Goal: Task Accomplishment & Management: Complete application form

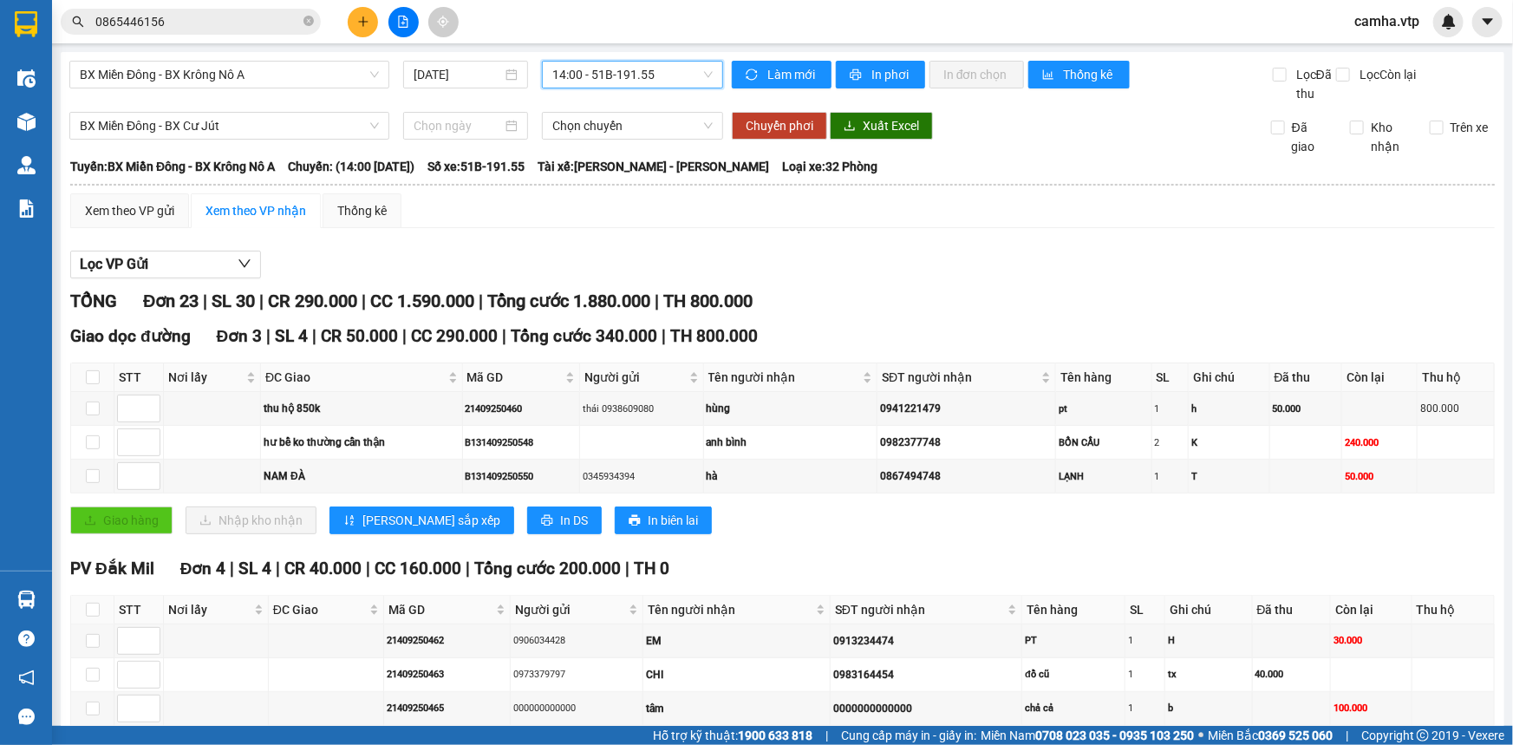
scroll to position [25, 0]
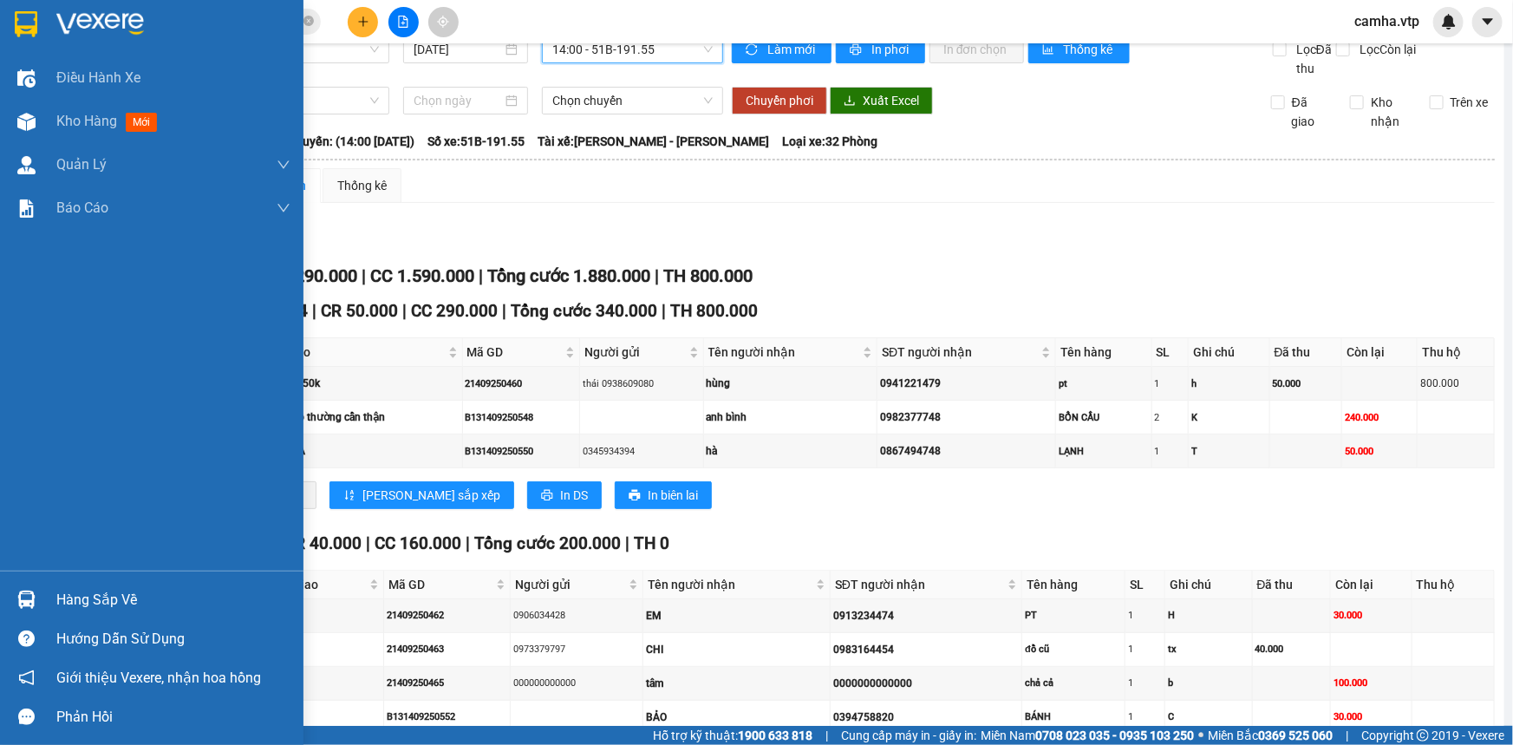
click at [23, 28] on img at bounding box center [26, 24] width 23 height 26
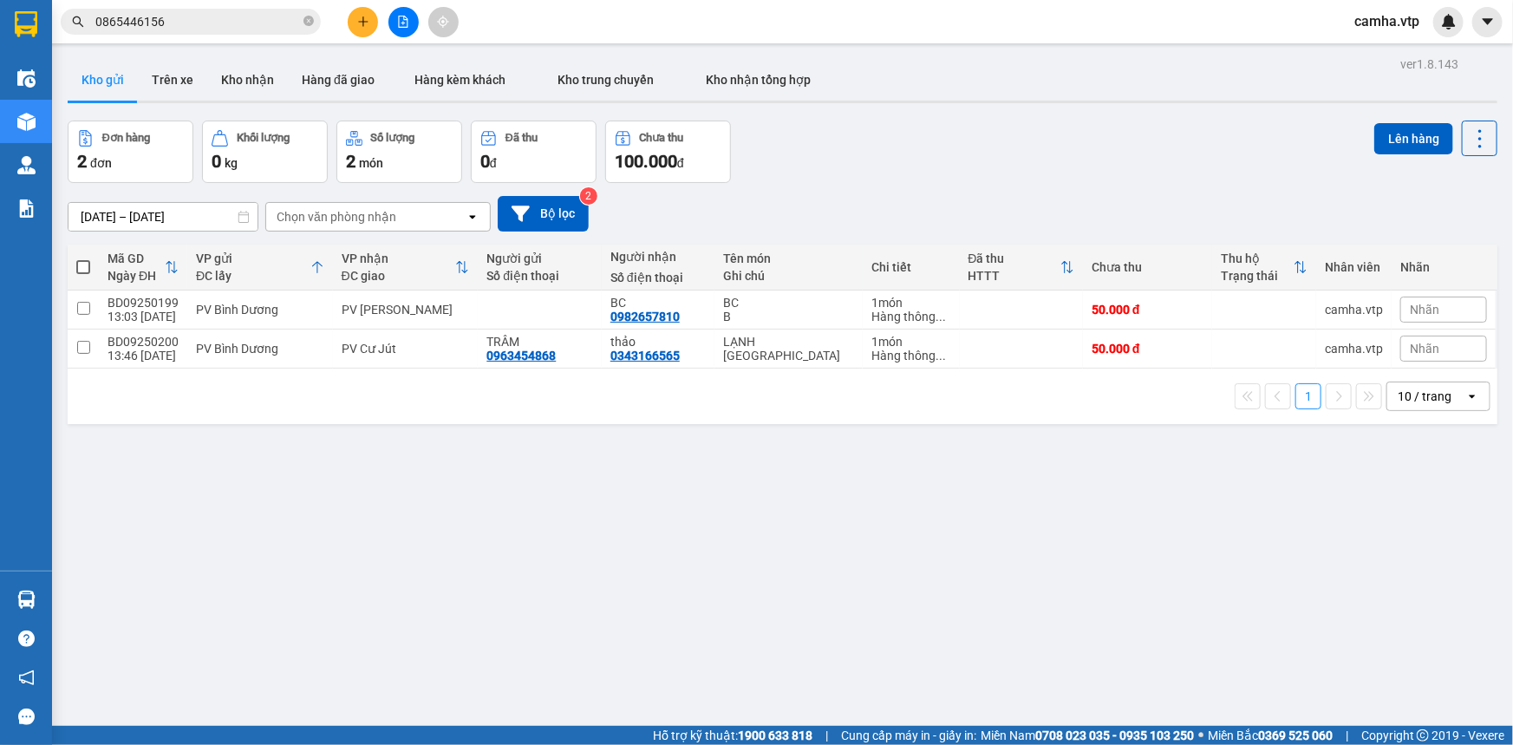
click at [350, 21] on button at bounding box center [363, 22] width 30 height 30
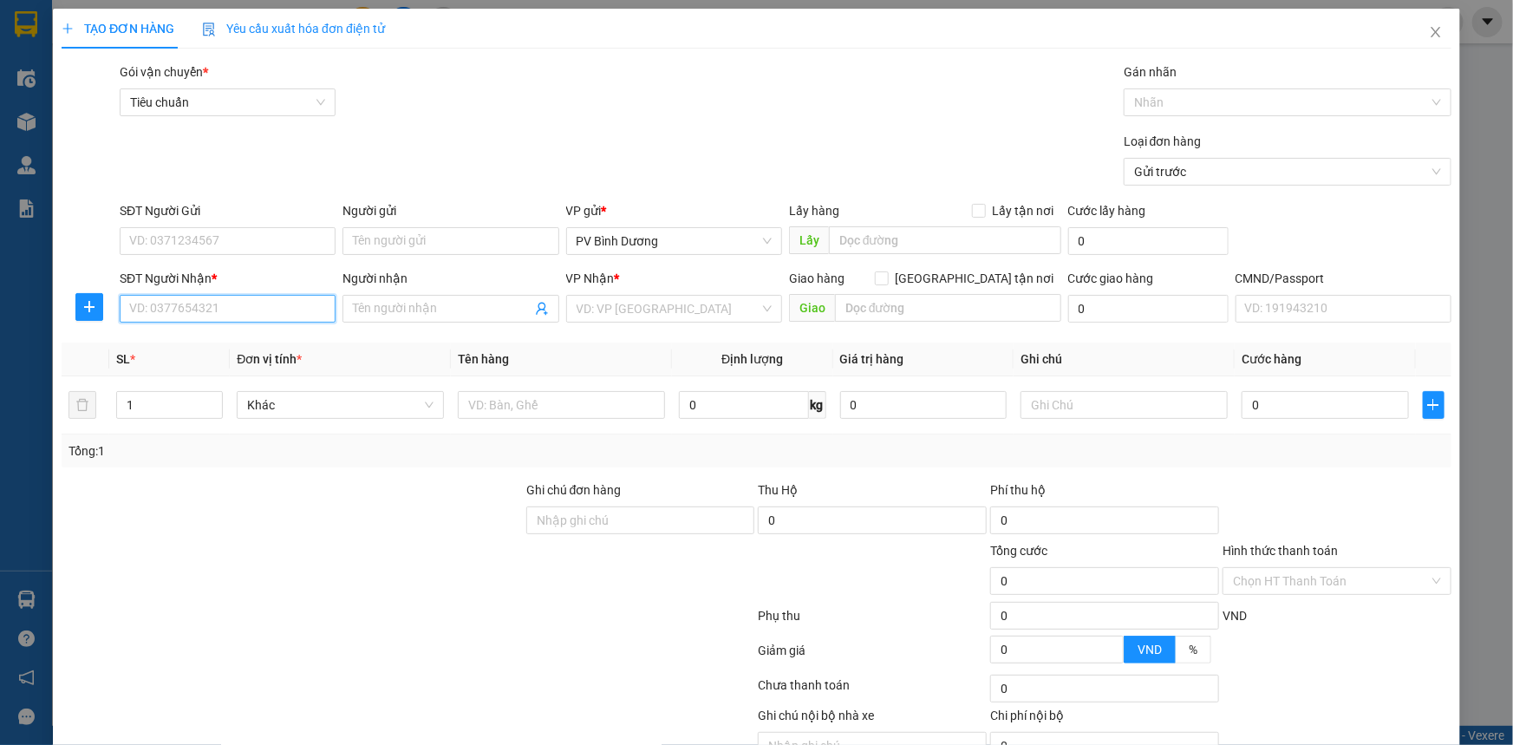
click at [217, 304] on input "SĐT Người Nhận *" at bounding box center [228, 309] width 216 height 28
click at [219, 308] on input "SĐT Người Nhận *" at bounding box center [228, 309] width 216 height 28
click at [289, 310] on input "SĐT Người Nhận *" at bounding box center [228, 309] width 216 height 28
click at [274, 231] on input "SĐT Người Gửi" at bounding box center [228, 241] width 216 height 28
type input "0583767676"
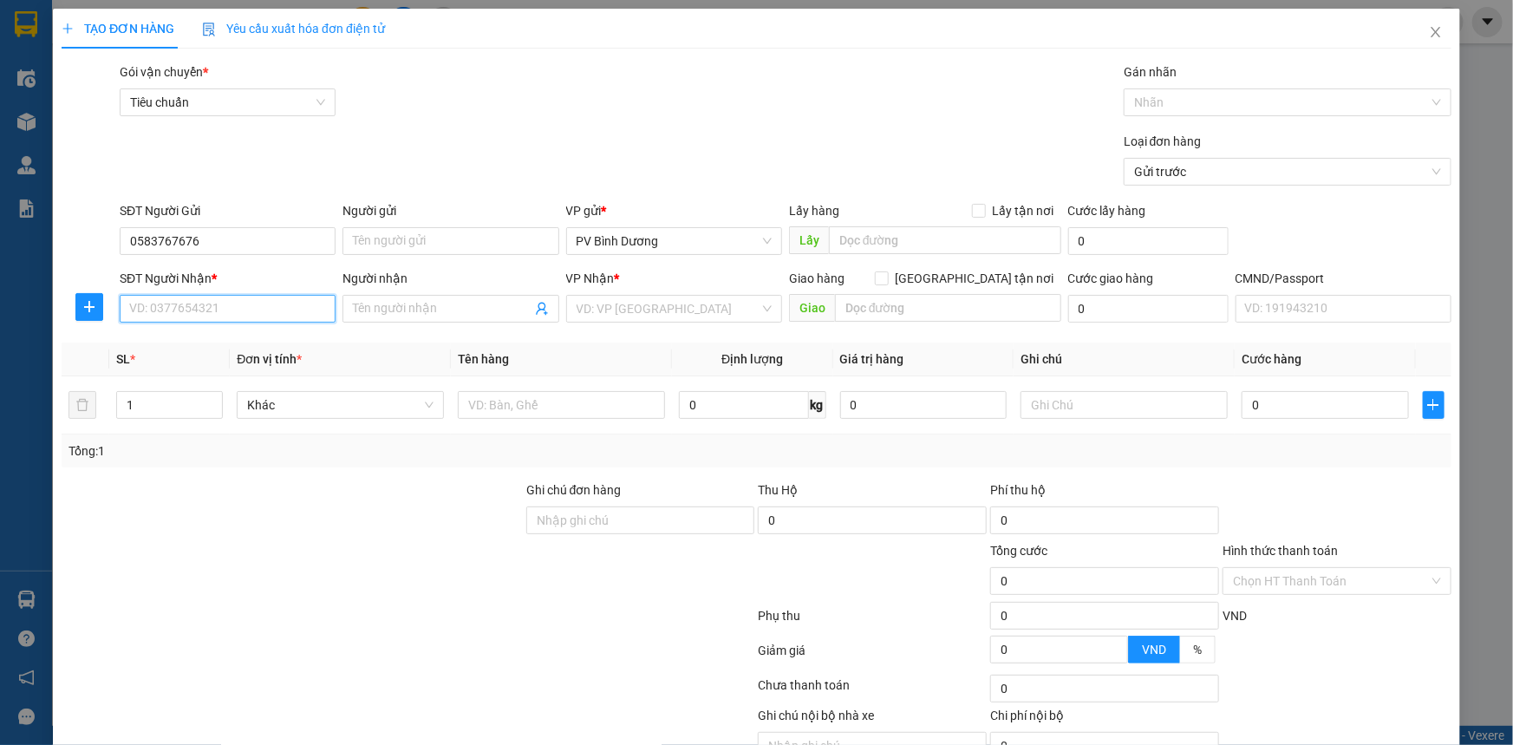
click at [201, 309] on input "SĐT Người Nhận *" at bounding box center [228, 309] width 216 height 28
click at [215, 308] on input "0902880212" at bounding box center [228, 309] width 216 height 28
click at [215, 307] on input "0902880212" at bounding box center [228, 309] width 216 height 28
type input "0902880212"
click at [405, 303] on input "Người nhận" at bounding box center [442, 308] width 178 height 19
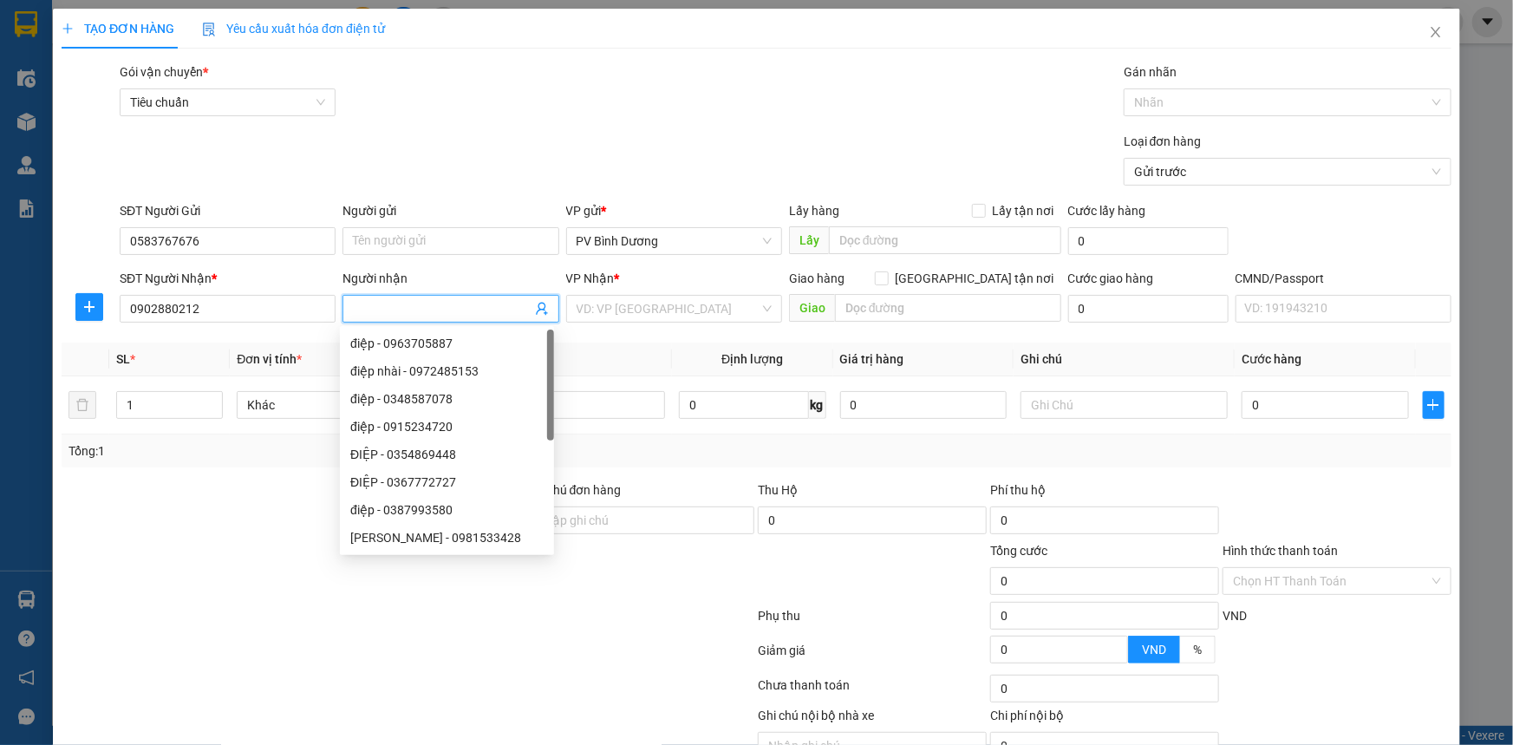
click at [470, 310] on input "Người nhận" at bounding box center [442, 308] width 178 height 19
type input "hạnh"
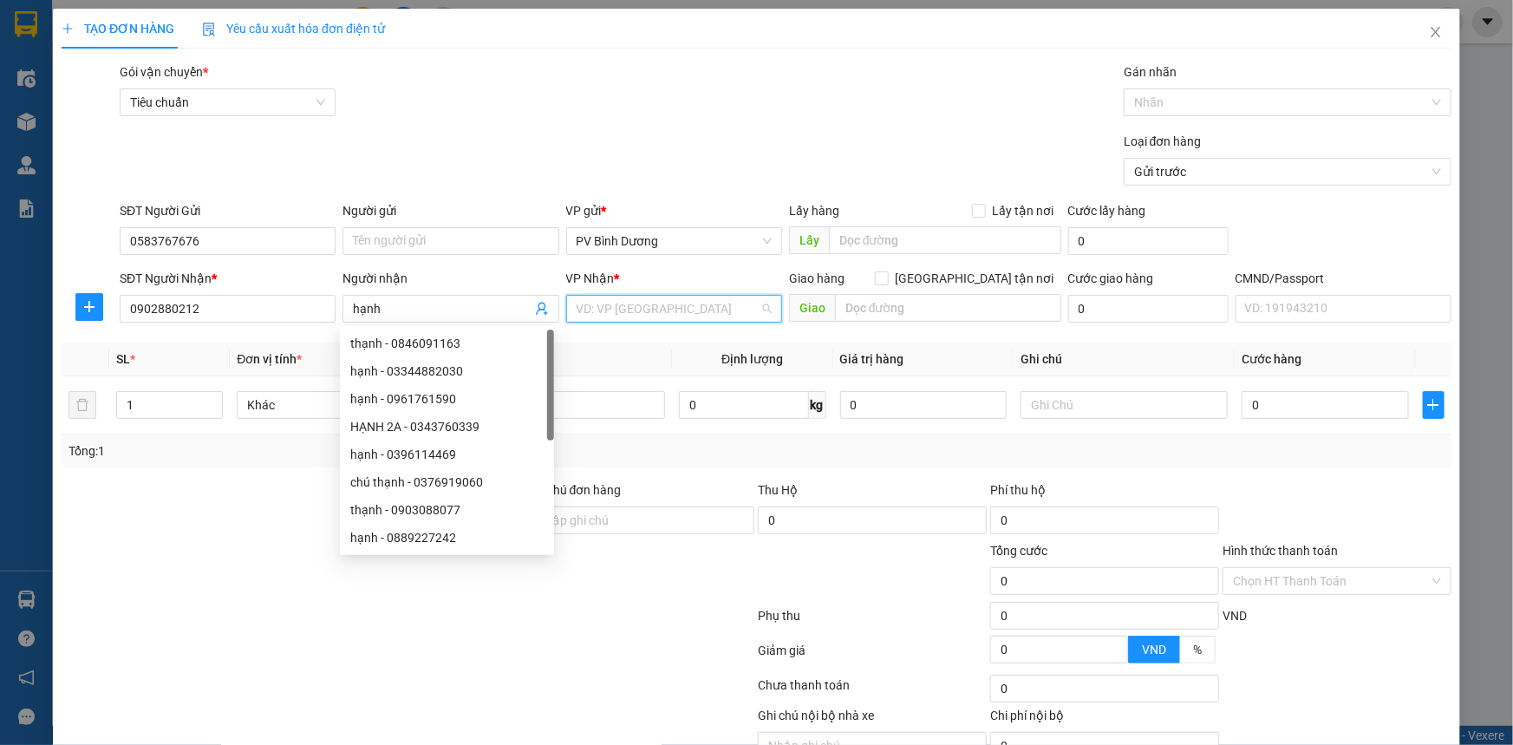
click at [700, 313] on input "search" at bounding box center [668, 309] width 183 height 26
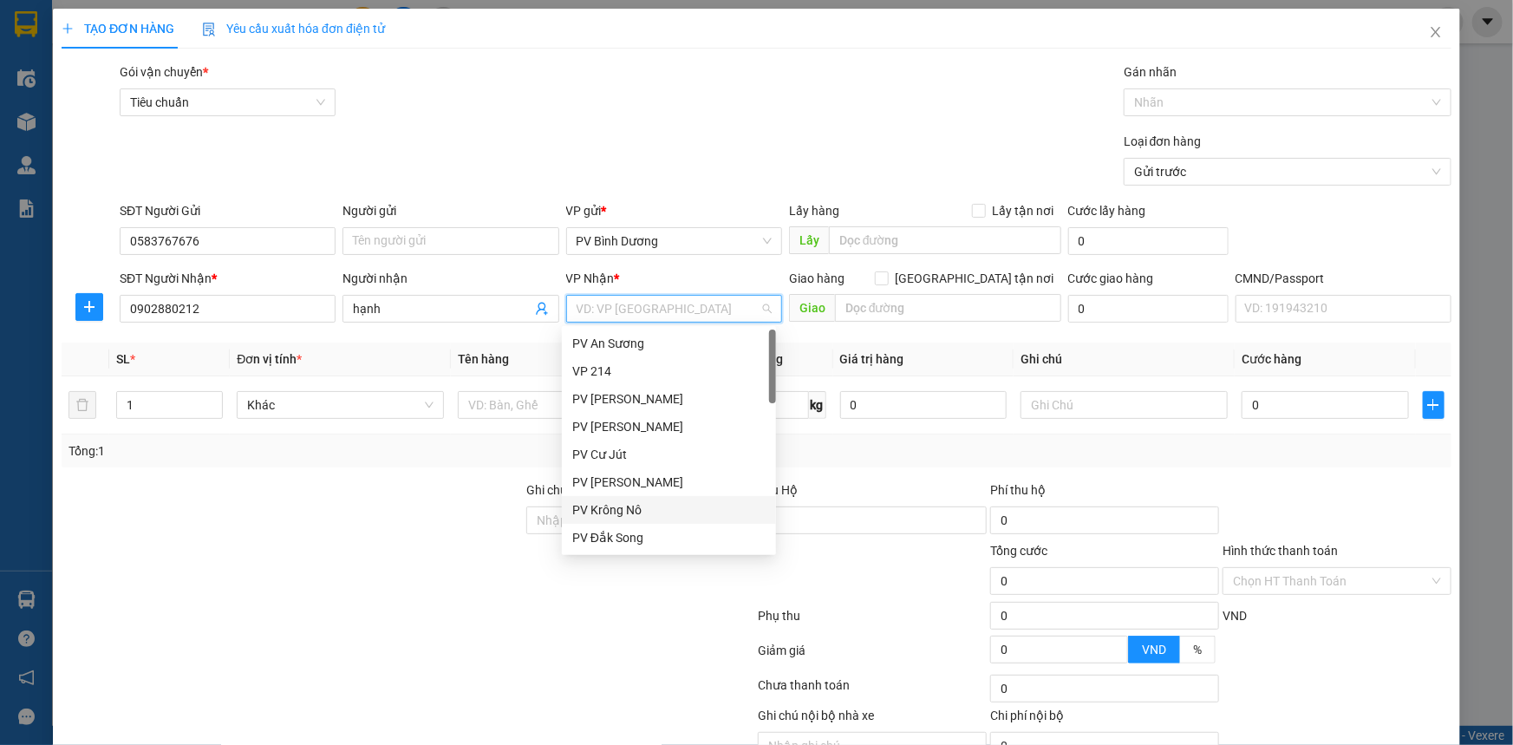
click at [639, 508] on div "PV Krông Nô" at bounding box center [668, 509] width 193 height 19
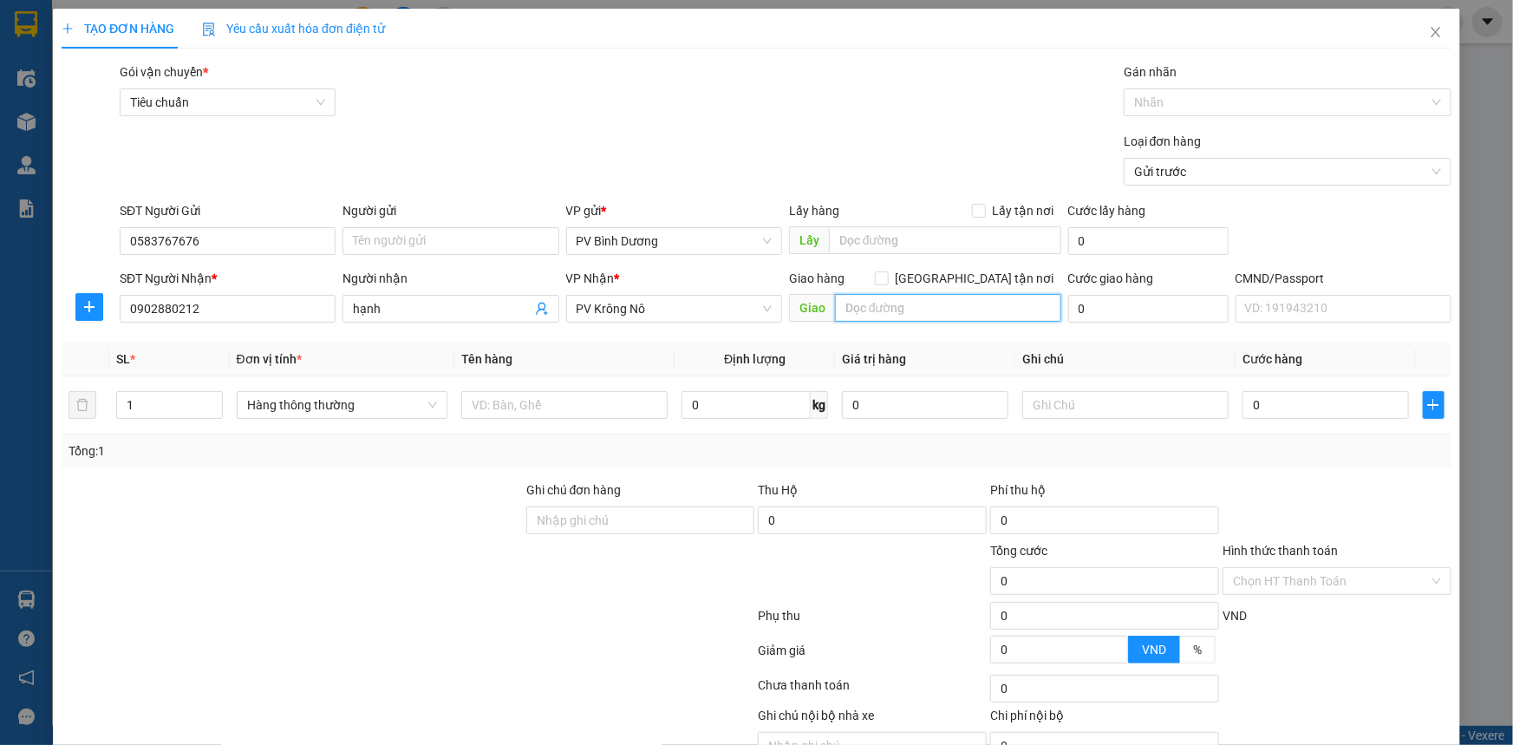
click at [890, 300] on input "text" at bounding box center [948, 308] width 226 height 28
click at [876, 310] on input "text" at bounding box center [948, 308] width 226 height 28
click at [884, 306] on input "text" at bounding box center [948, 308] width 226 height 28
type input "n"
type input "NAM ĐÀ"
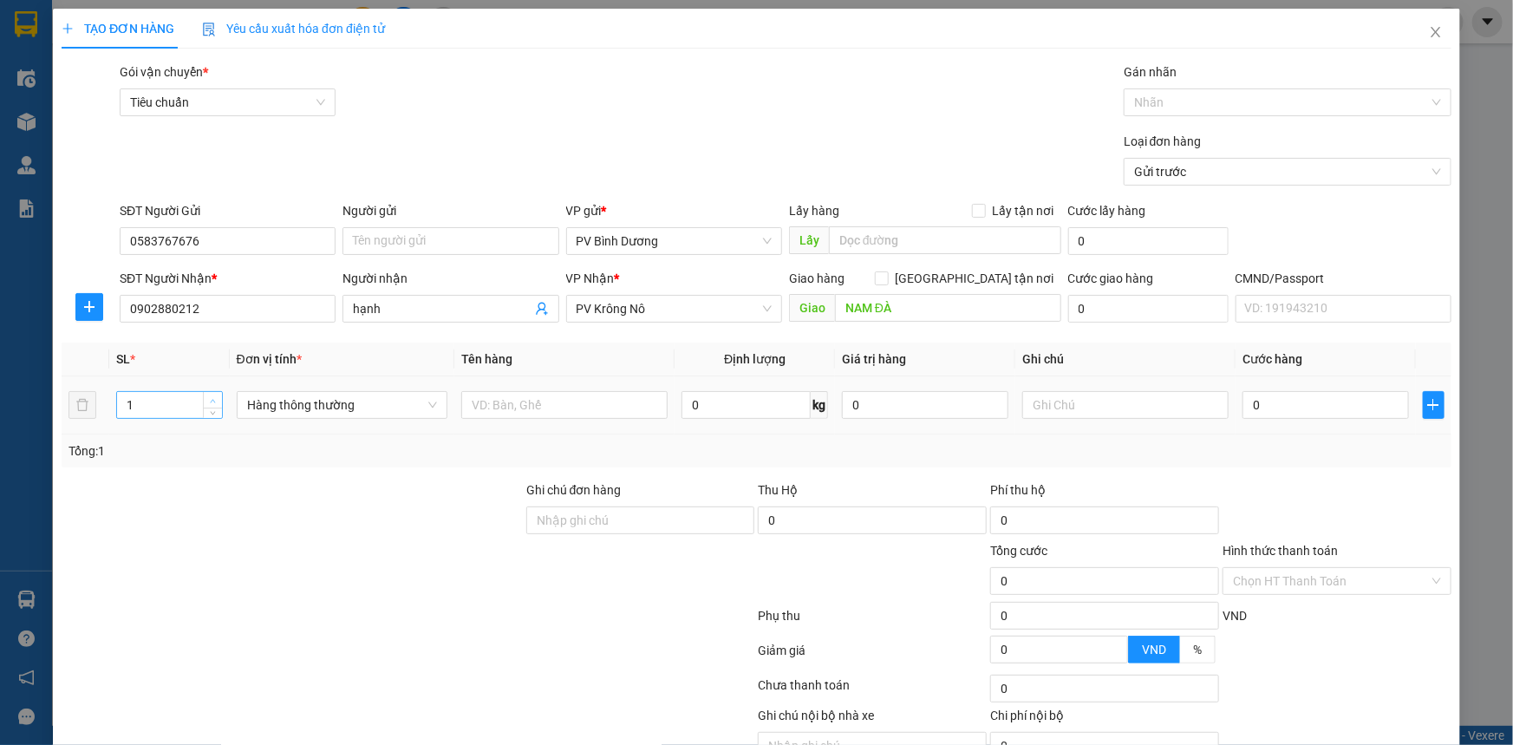
type input "2"
click at [211, 398] on icon "up" at bounding box center [213, 401] width 6 height 6
click at [542, 408] on input "text" at bounding box center [564, 405] width 206 height 28
type input "PK CỬA"
click at [1059, 407] on input "text" at bounding box center [1125, 405] width 206 height 28
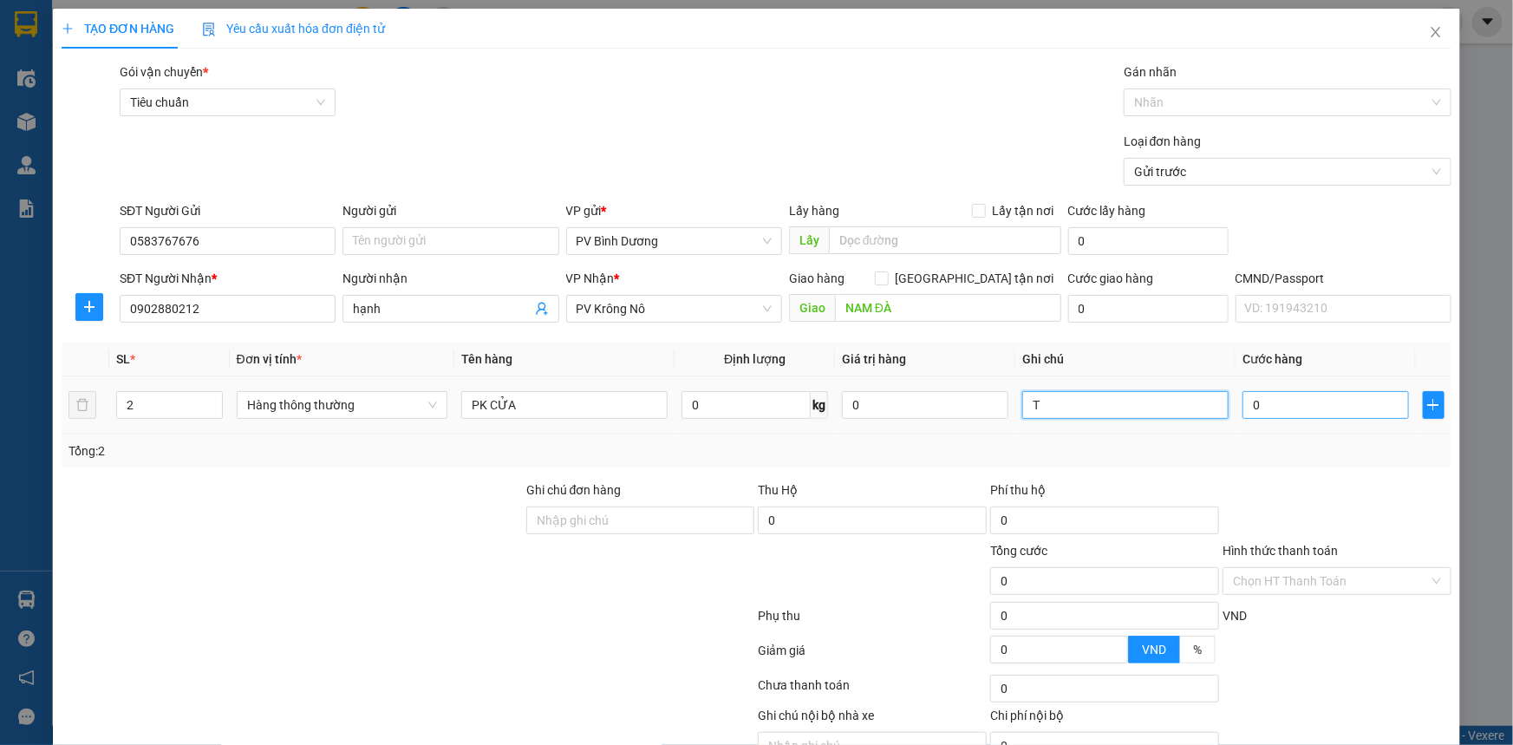
type input "T"
click at [1287, 401] on input "0" at bounding box center [1326, 405] width 166 height 28
type input "1"
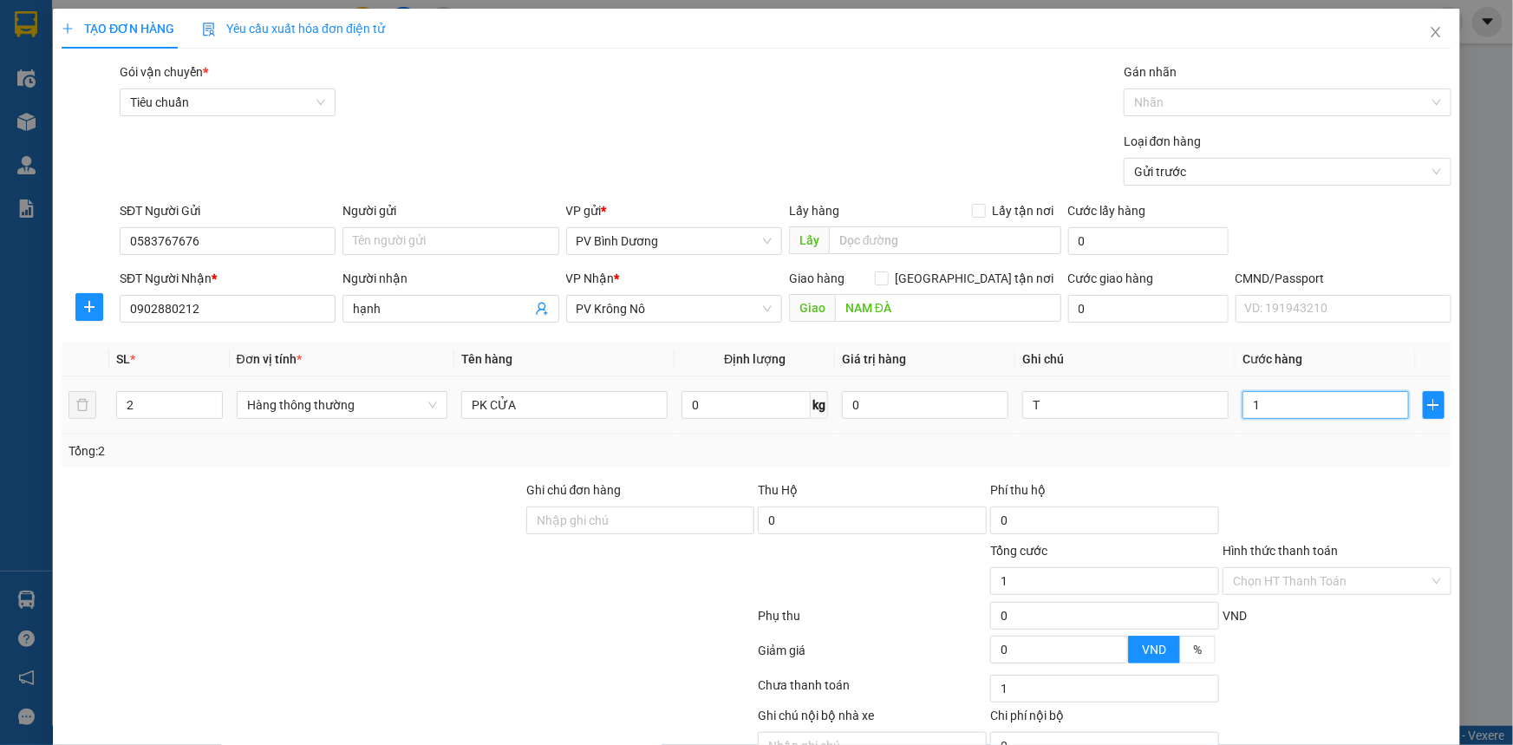
type input "10"
type input "100"
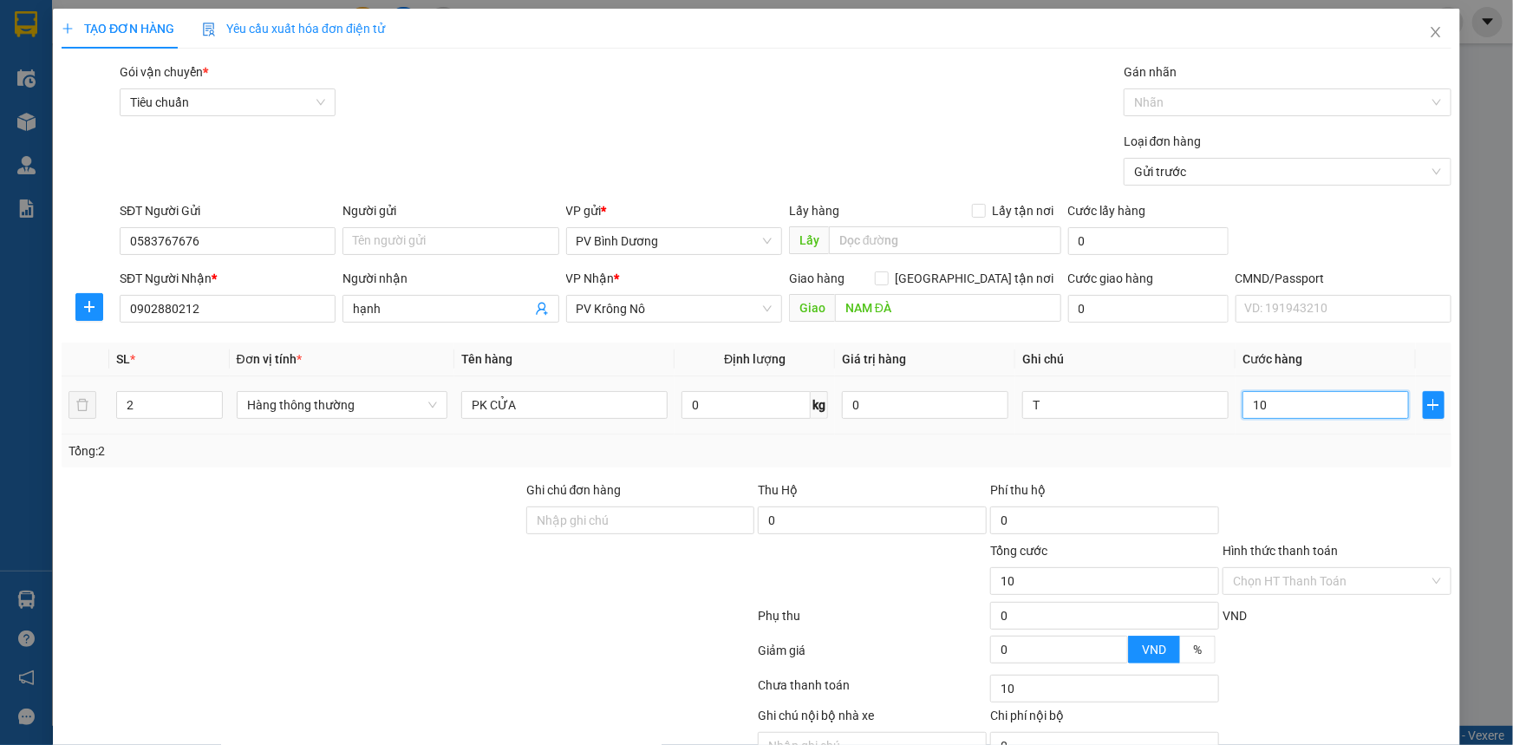
type input "100"
type input "1.000"
type input "10.000"
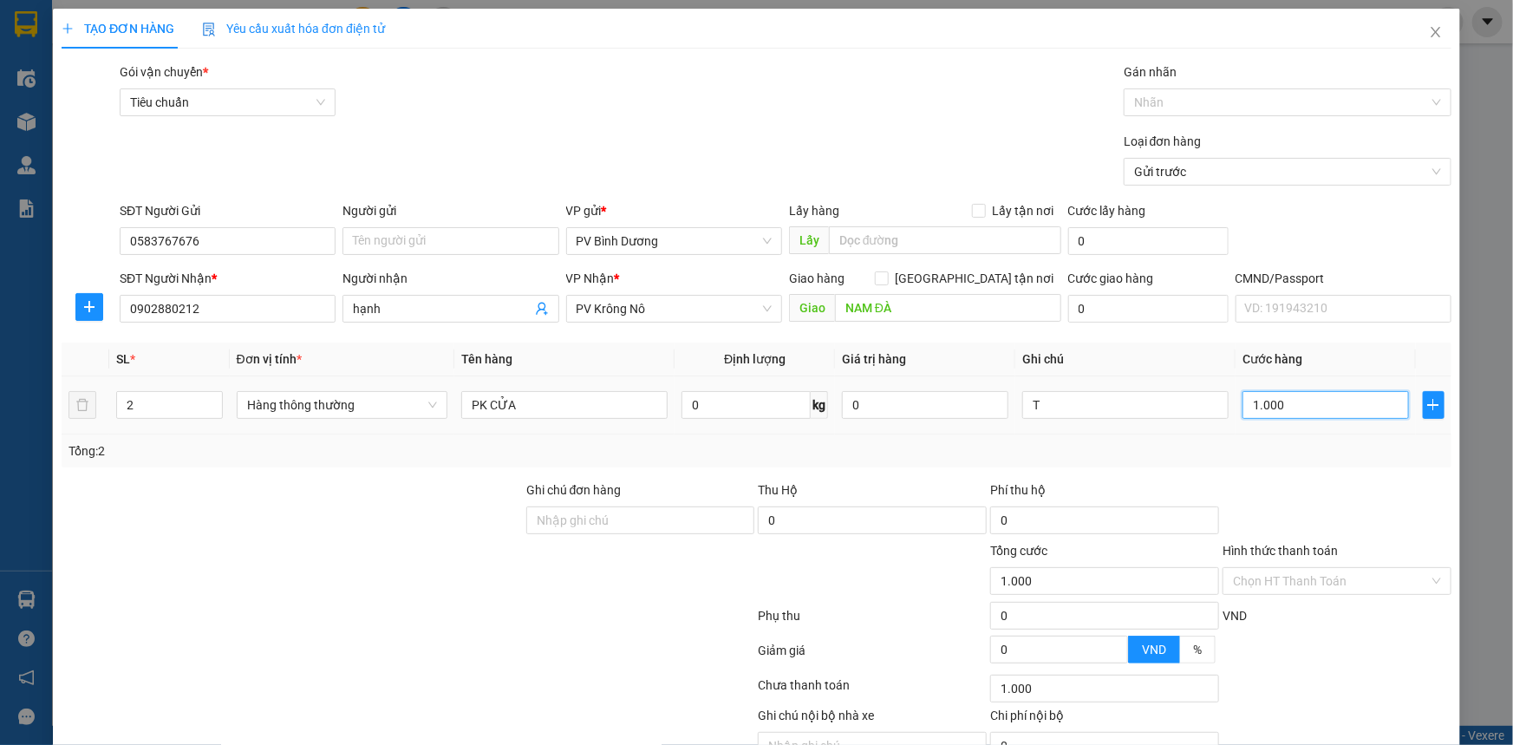
type input "10.000"
type input "100.000"
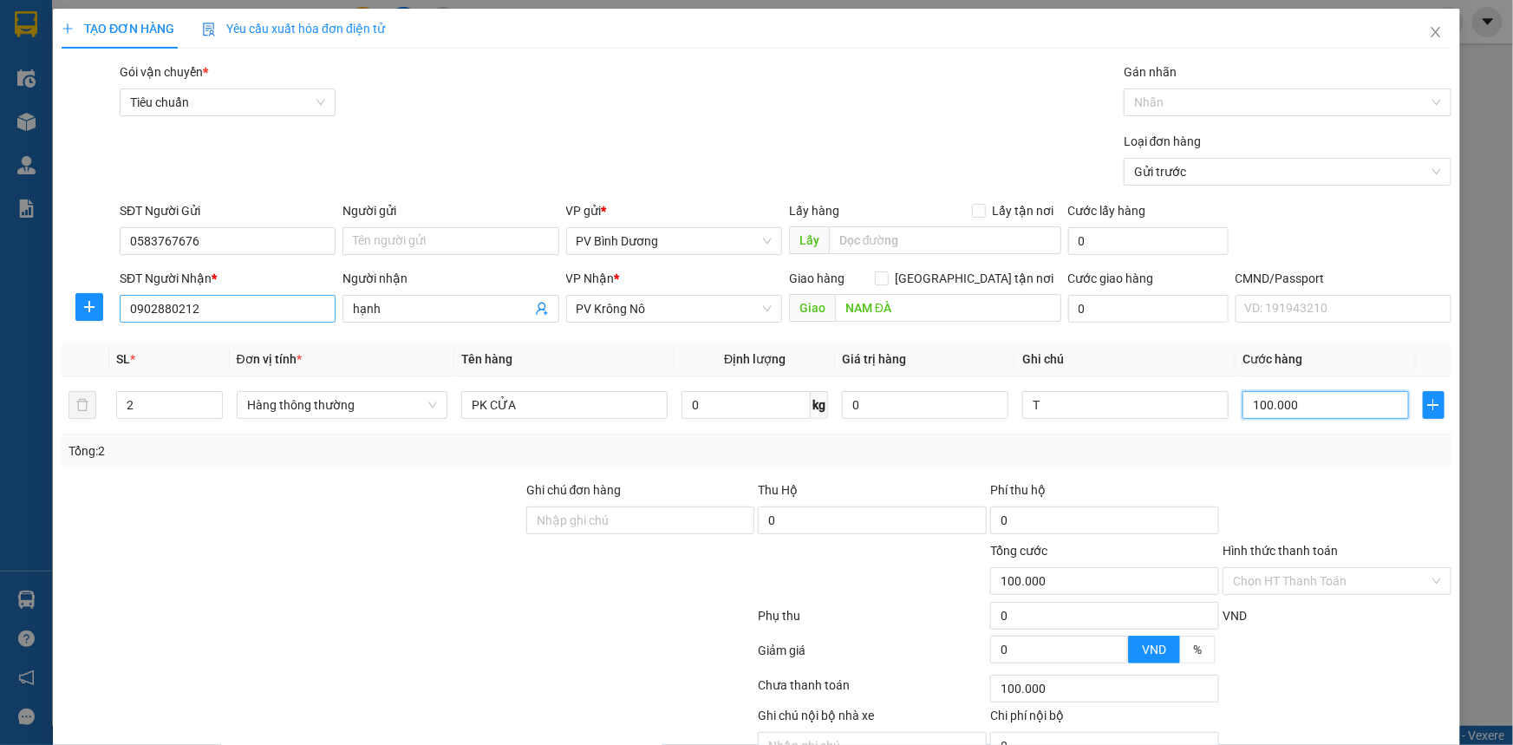
type input "100.000"
click at [254, 308] on input "0902880212" at bounding box center [228, 309] width 216 height 28
drag, startPoint x: 193, startPoint y: 310, endPoint x: 93, endPoint y: 324, distance: 101.5
click at [93, 324] on div "SĐT Người Nhận * 0902880212 Người nhận hạnh VP Nhận * PV Krông Nô Giao hàng [GE…" at bounding box center [756, 299] width 1393 height 61
click at [1272, 584] on input "Hình thức thanh toán" at bounding box center [1331, 581] width 196 height 26
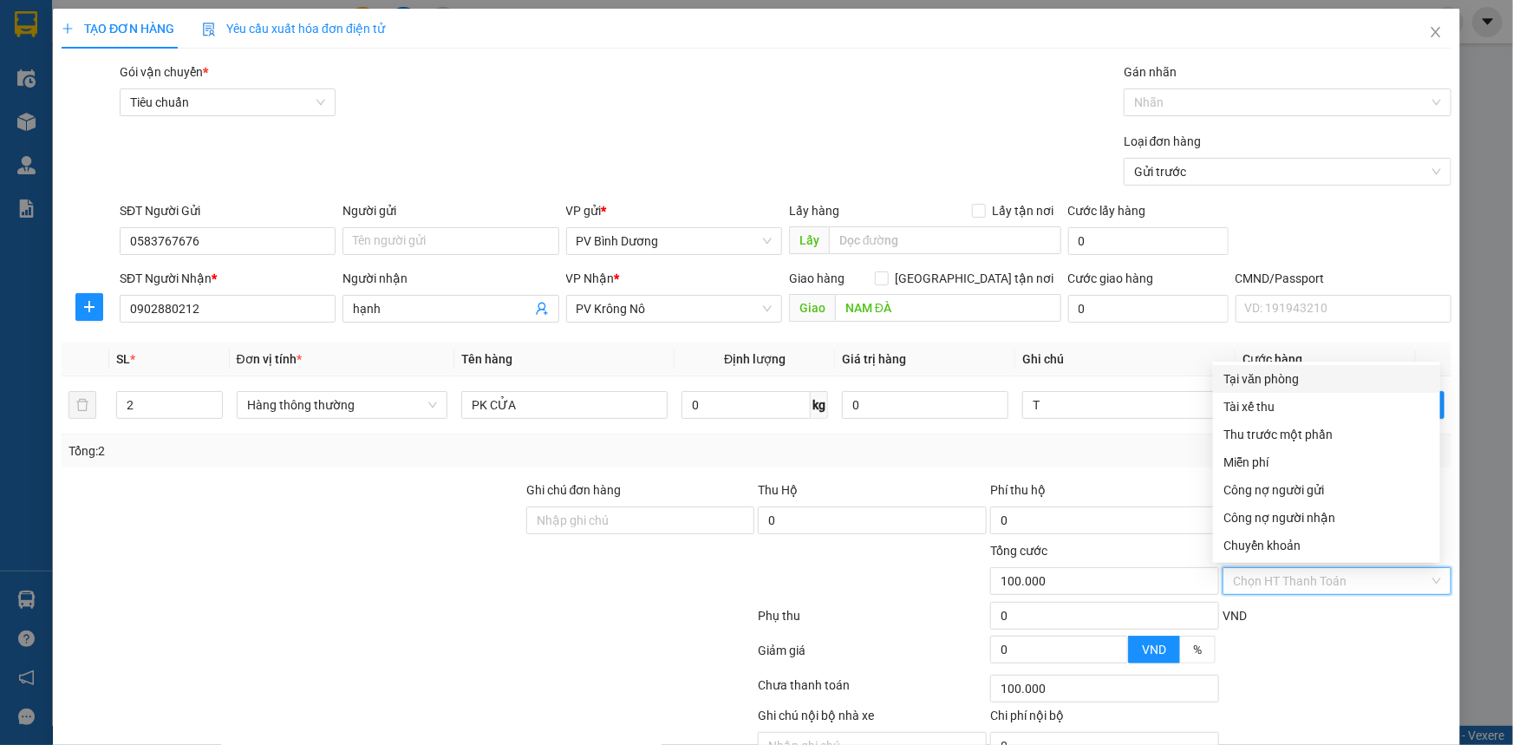
click at [1293, 386] on div "Tại văn phòng" at bounding box center [1326, 378] width 206 height 19
type input "0"
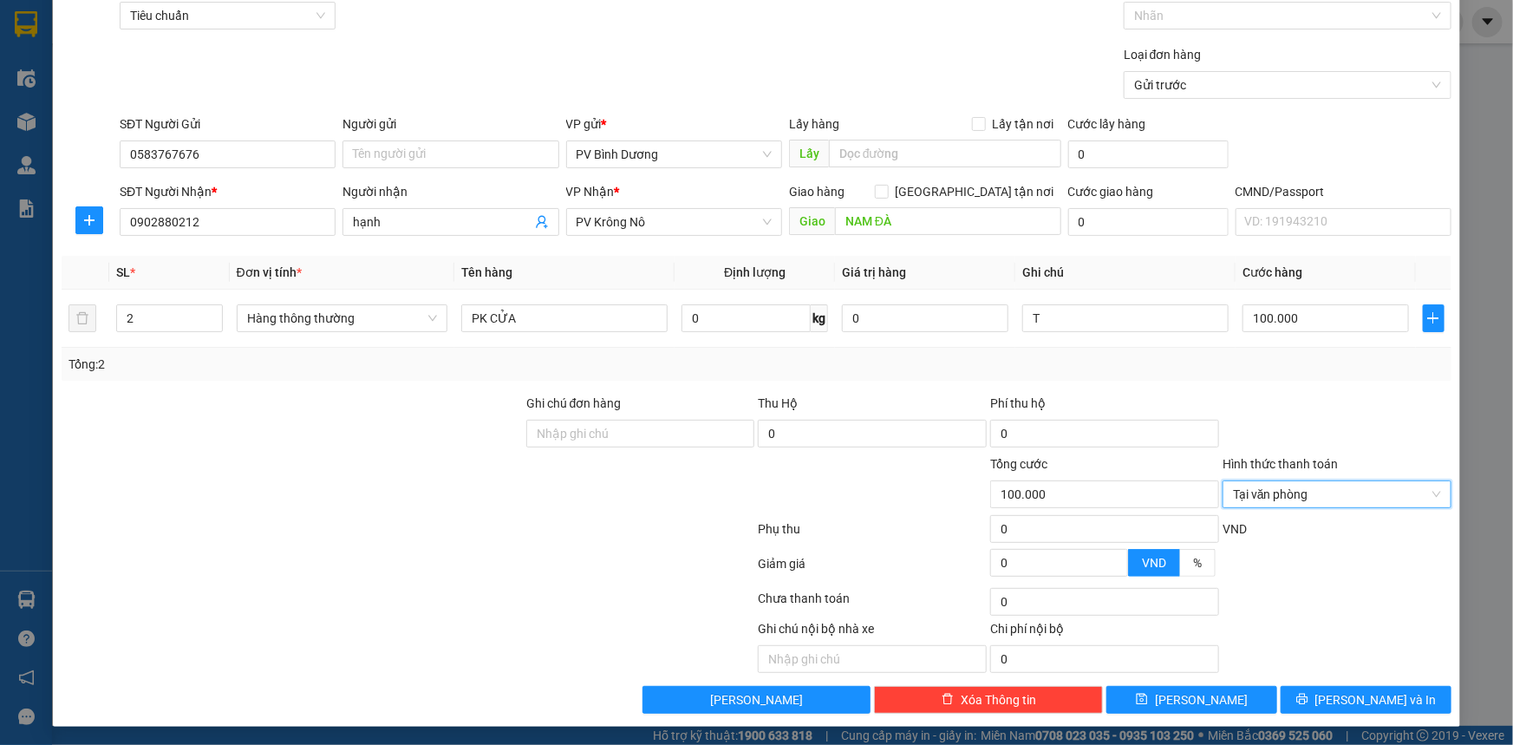
scroll to position [88, 0]
click at [1352, 693] on span "[PERSON_NAME] và In" at bounding box center [1375, 698] width 121 height 19
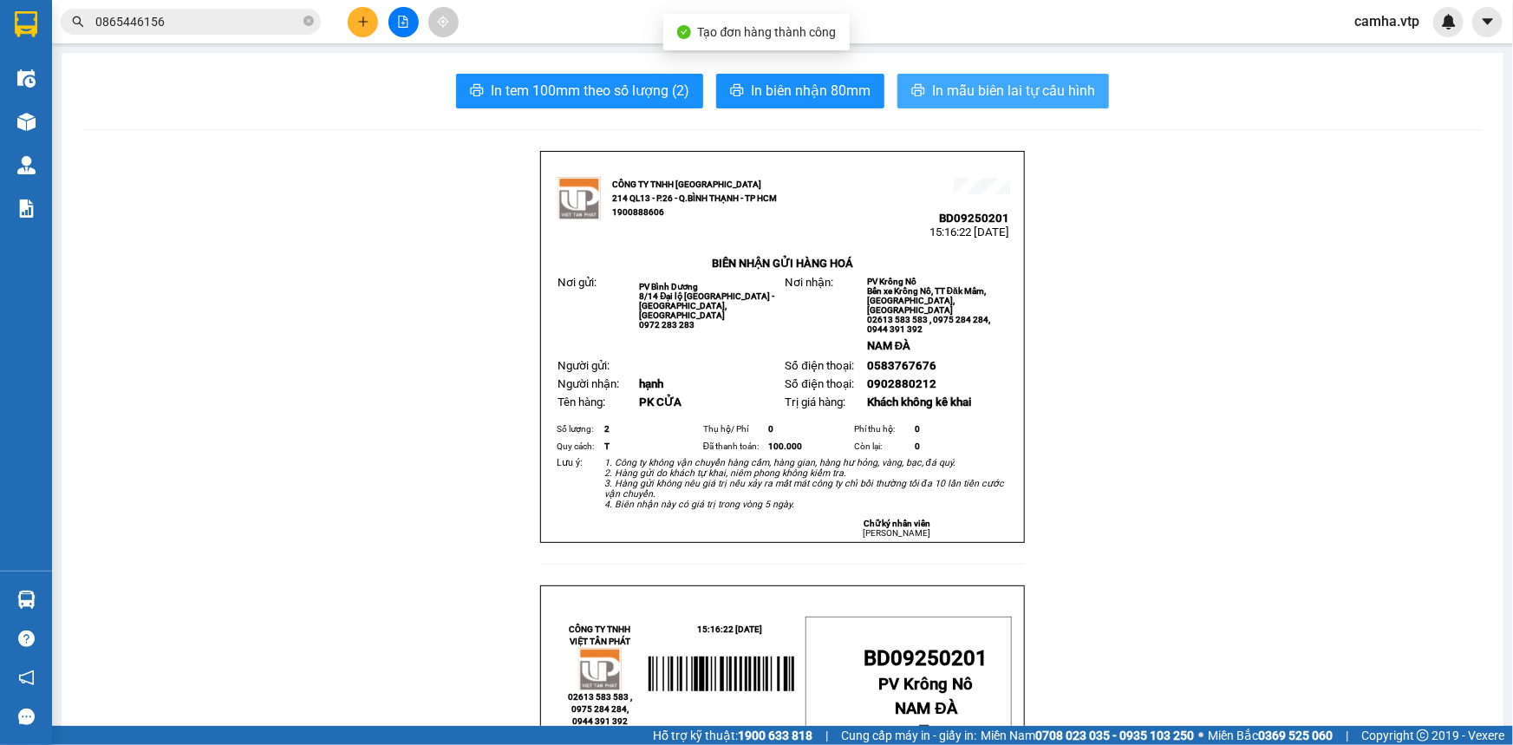
click at [997, 93] on span "In mẫu biên lai tự cấu hình" at bounding box center [1013, 91] width 163 height 22
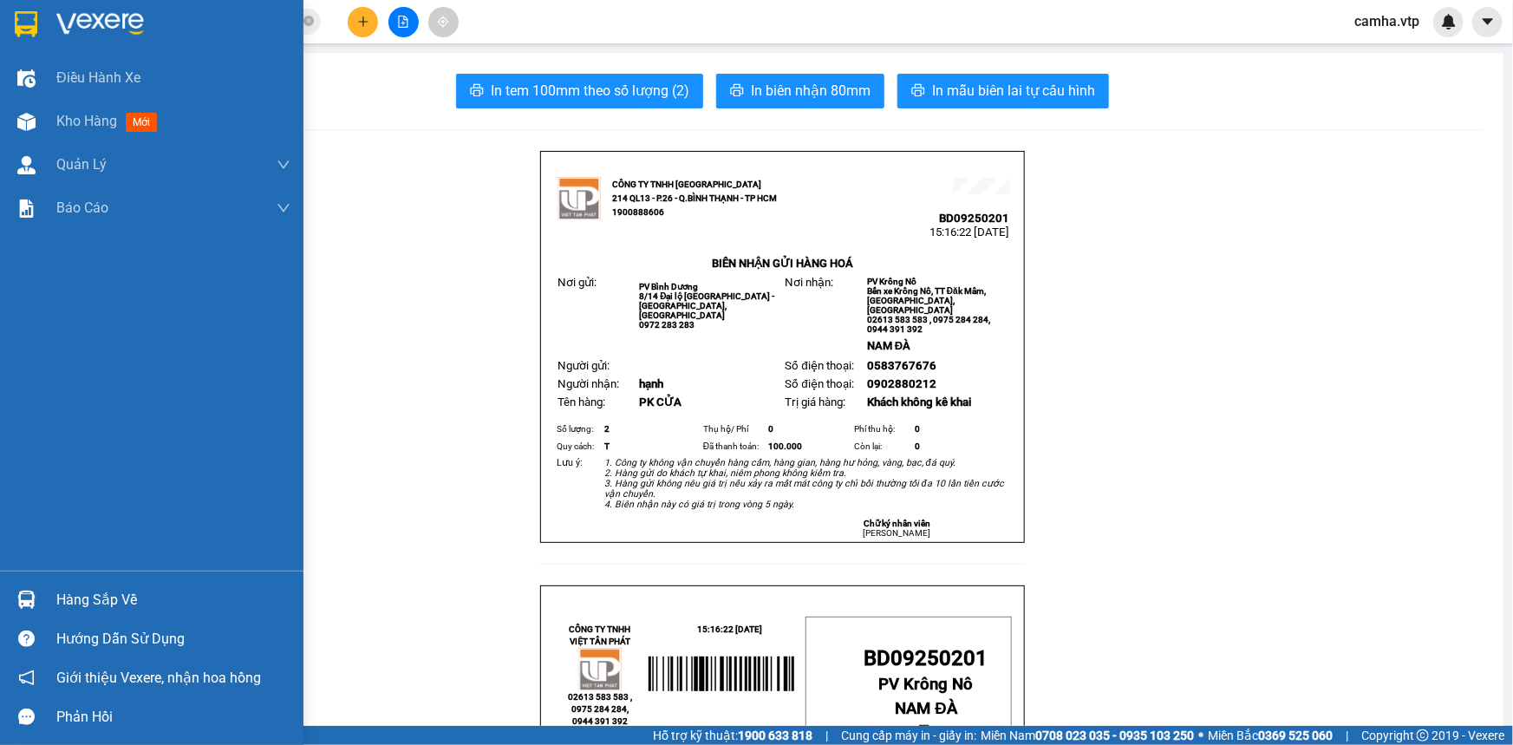
click at [25, 20] on img at bounding box center [26, 24] width 23 height 26
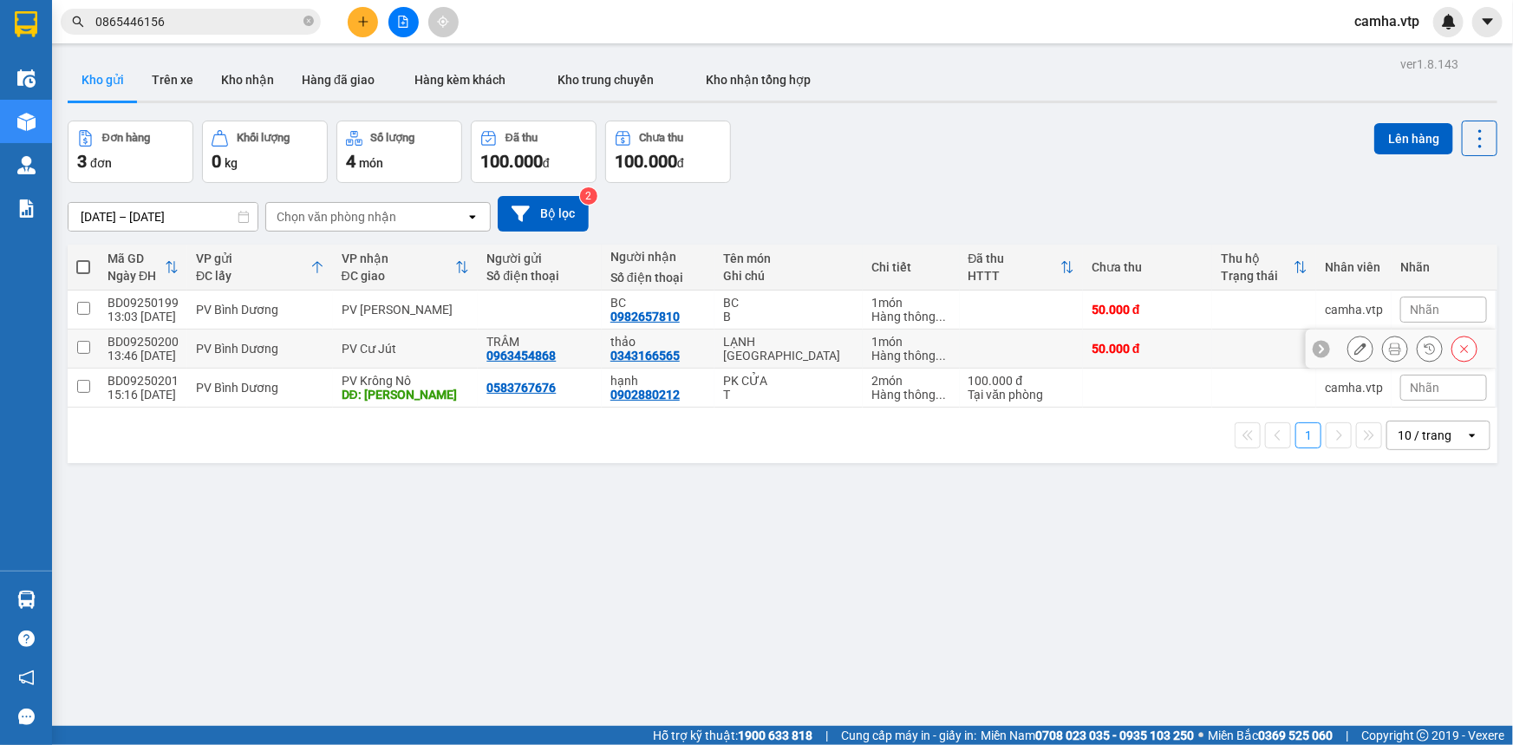
click at [79, 343] on input "checkbox" at bounding box center [83, 347] width 13 height 13
checkbox input "true"
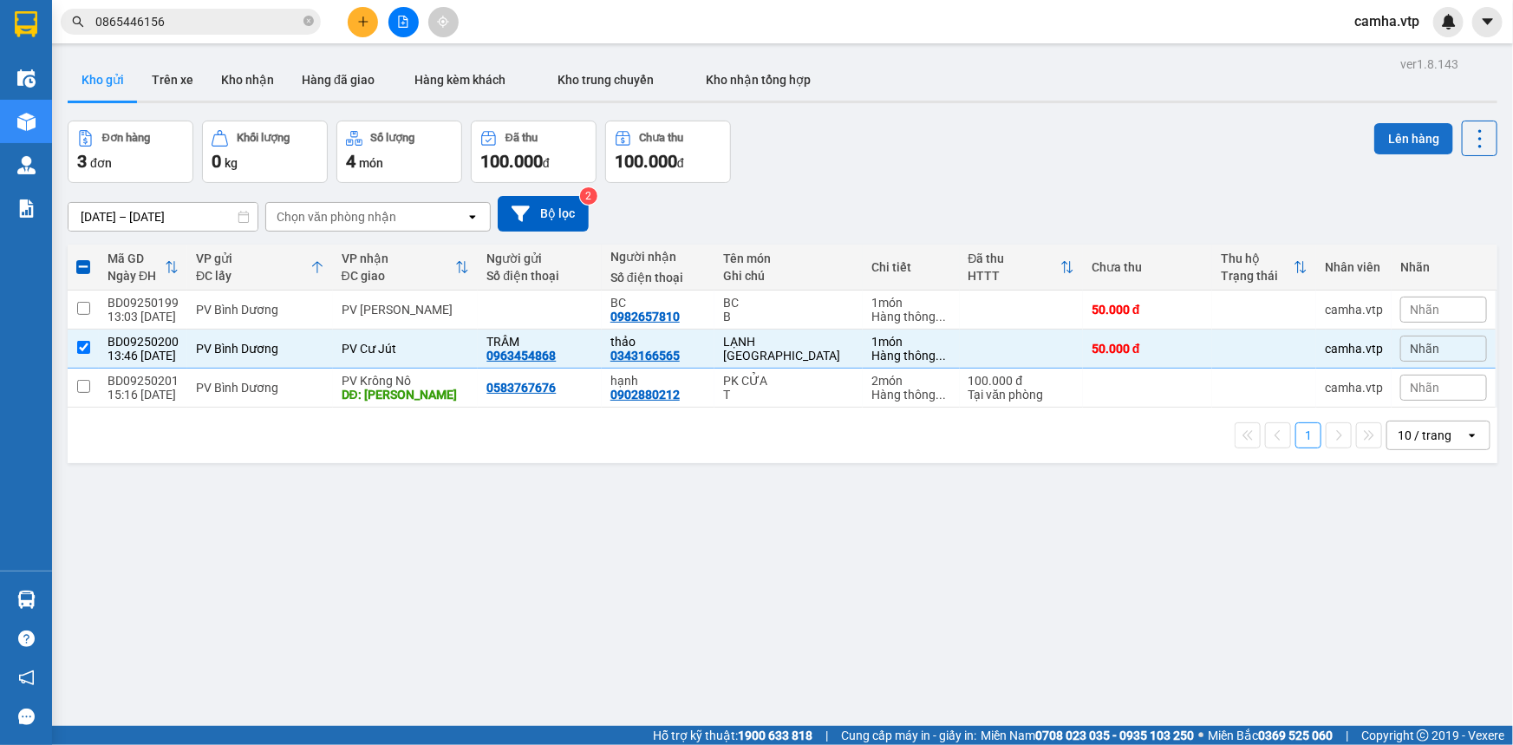
click at [1413, 134] on button "Lên hàng" at bounding box center [1413, 138] width 79 height 31
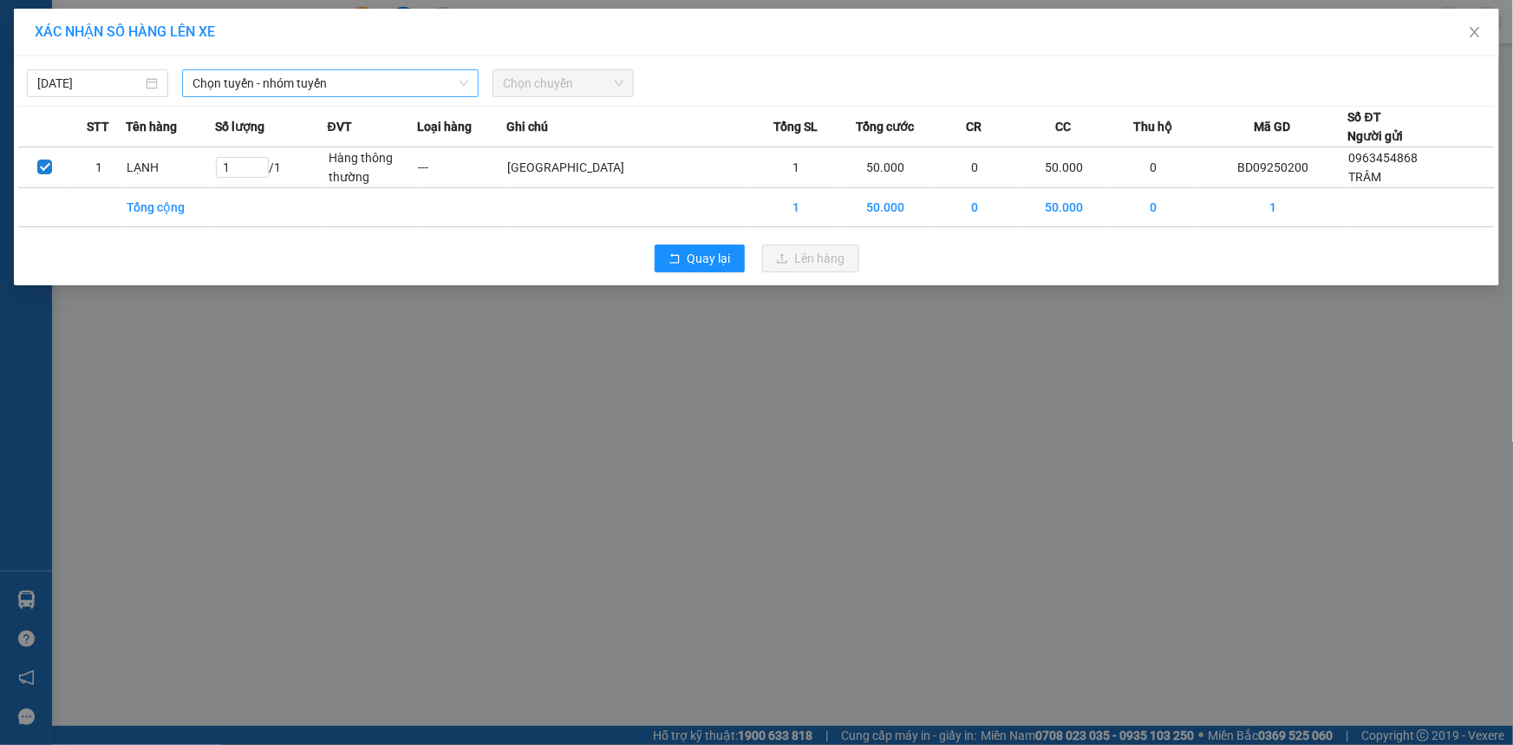
click at [327, 84] on span "Chọn tuyến - nhóm tuyến" at bounding box center [330, 83] width 276 height 26
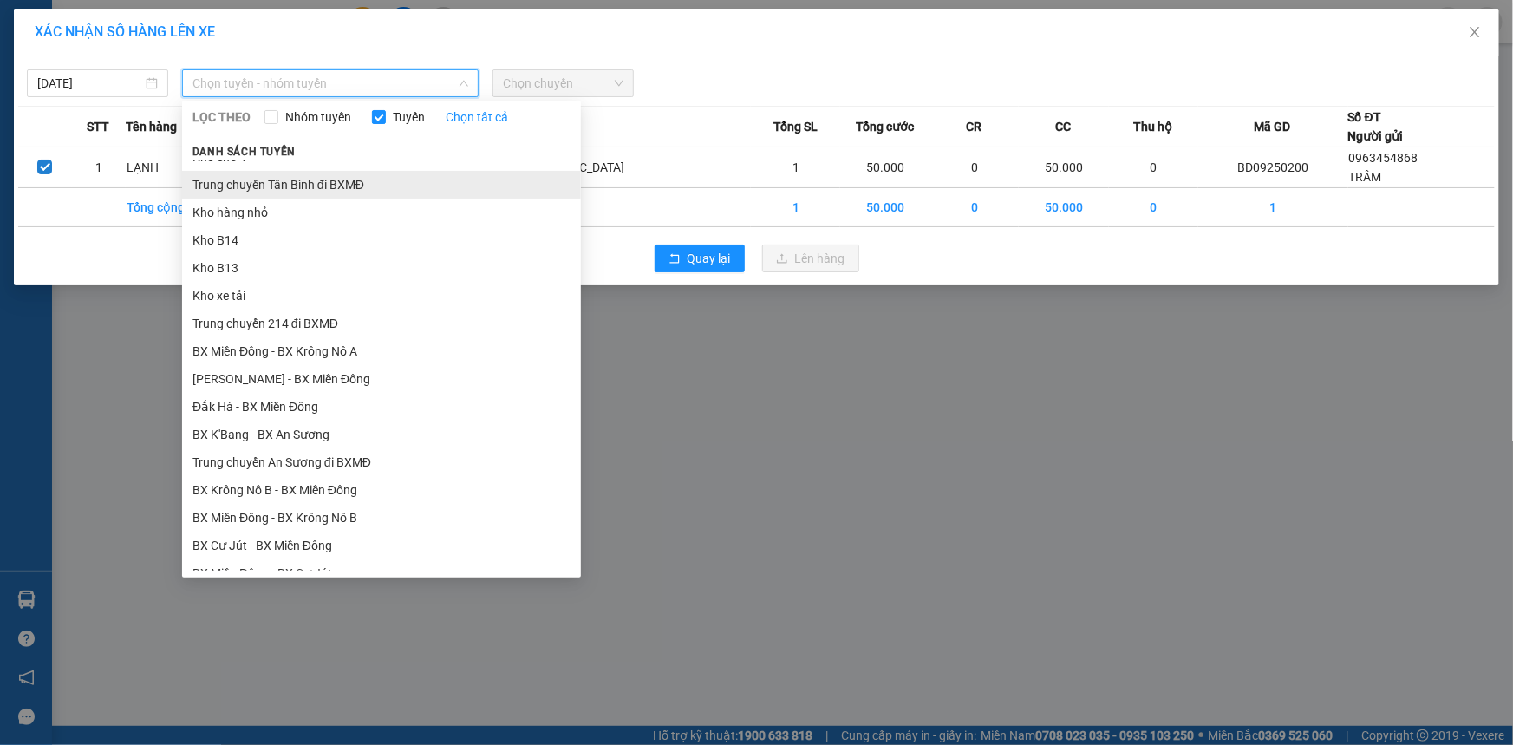
scroll to position [315, 0]
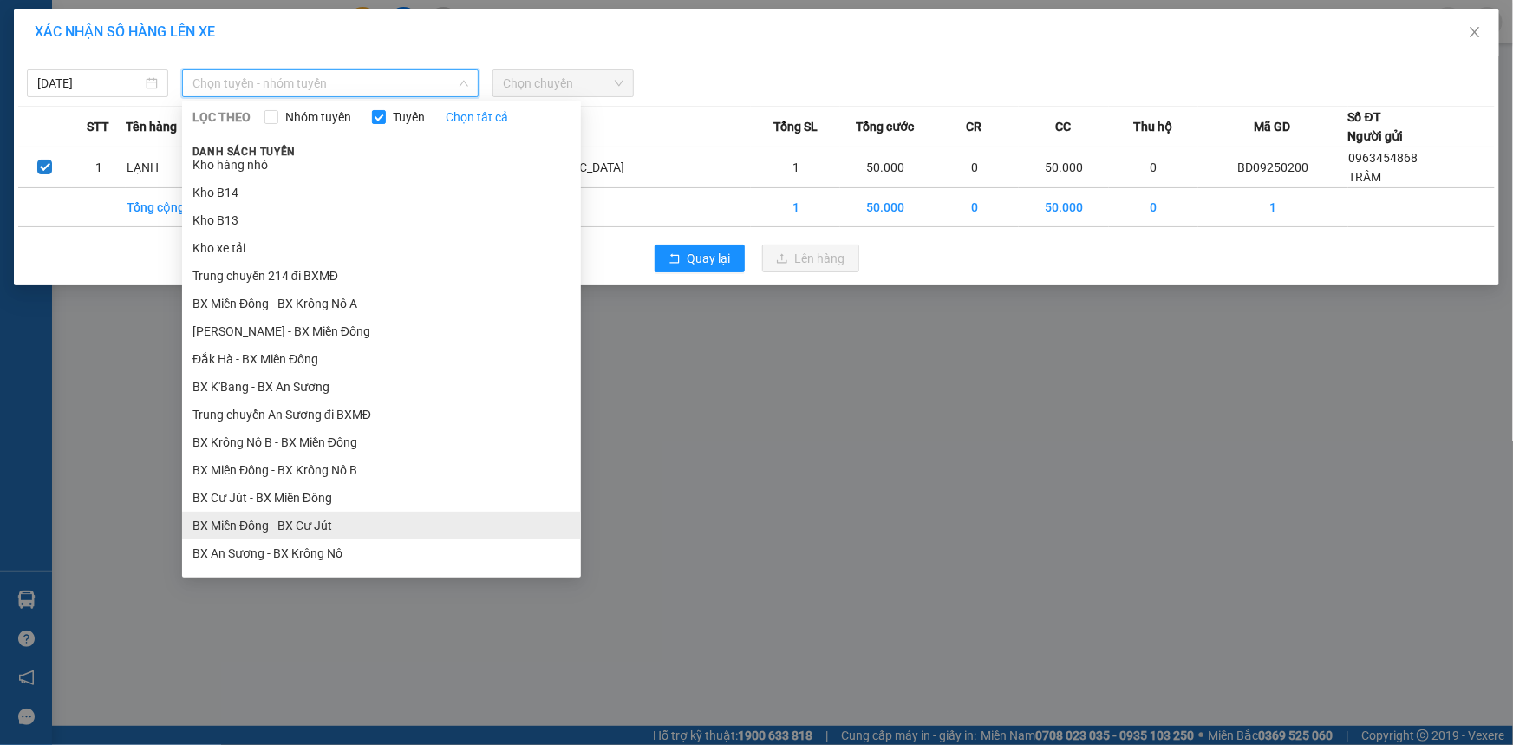
click at [349, 527] on li "BX Miền Đông - BX Cư Jút" at bounding box center [381, 526] width 399 height 28
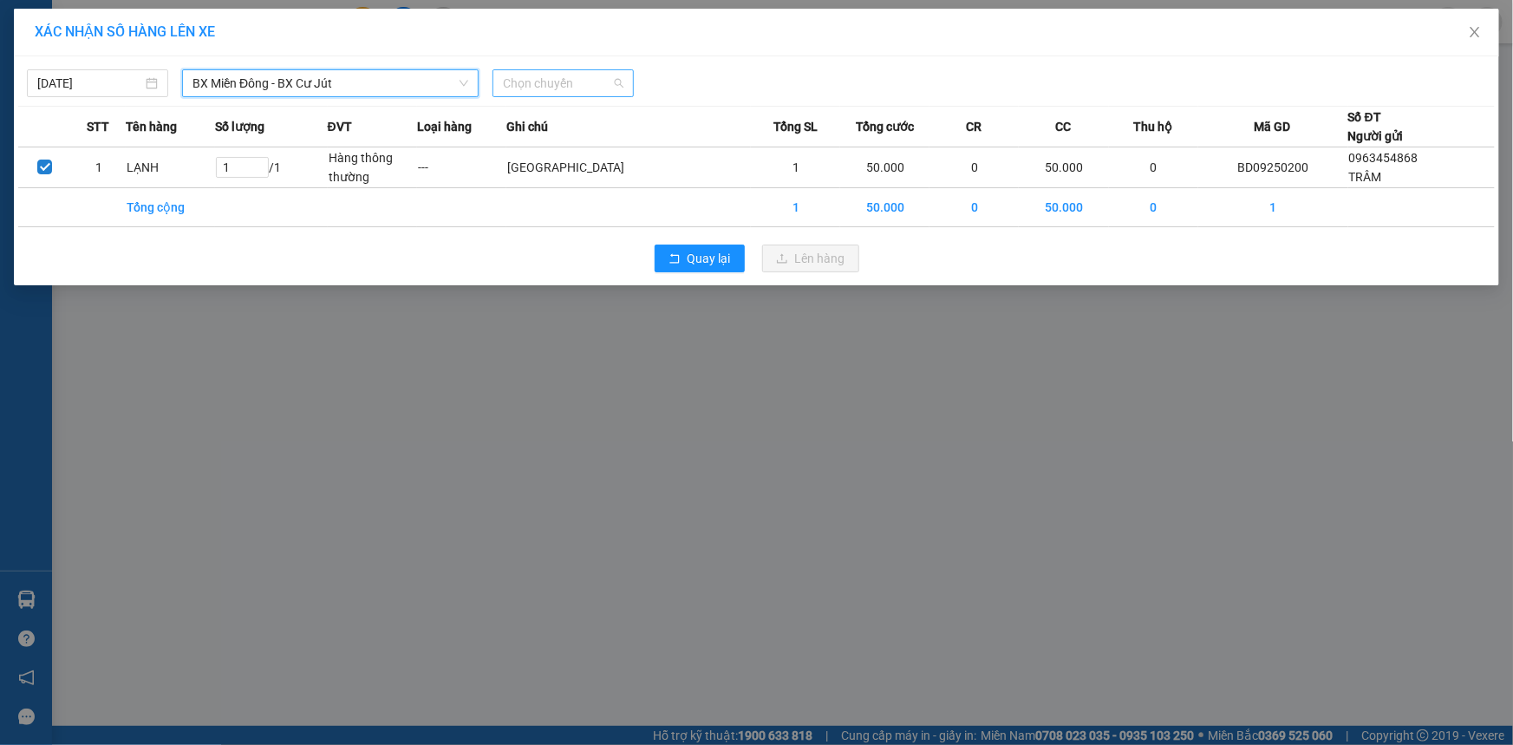
click at [581, 87] on span "Chọn chuyến" at bounding box center [563, 83] width 121 height 26
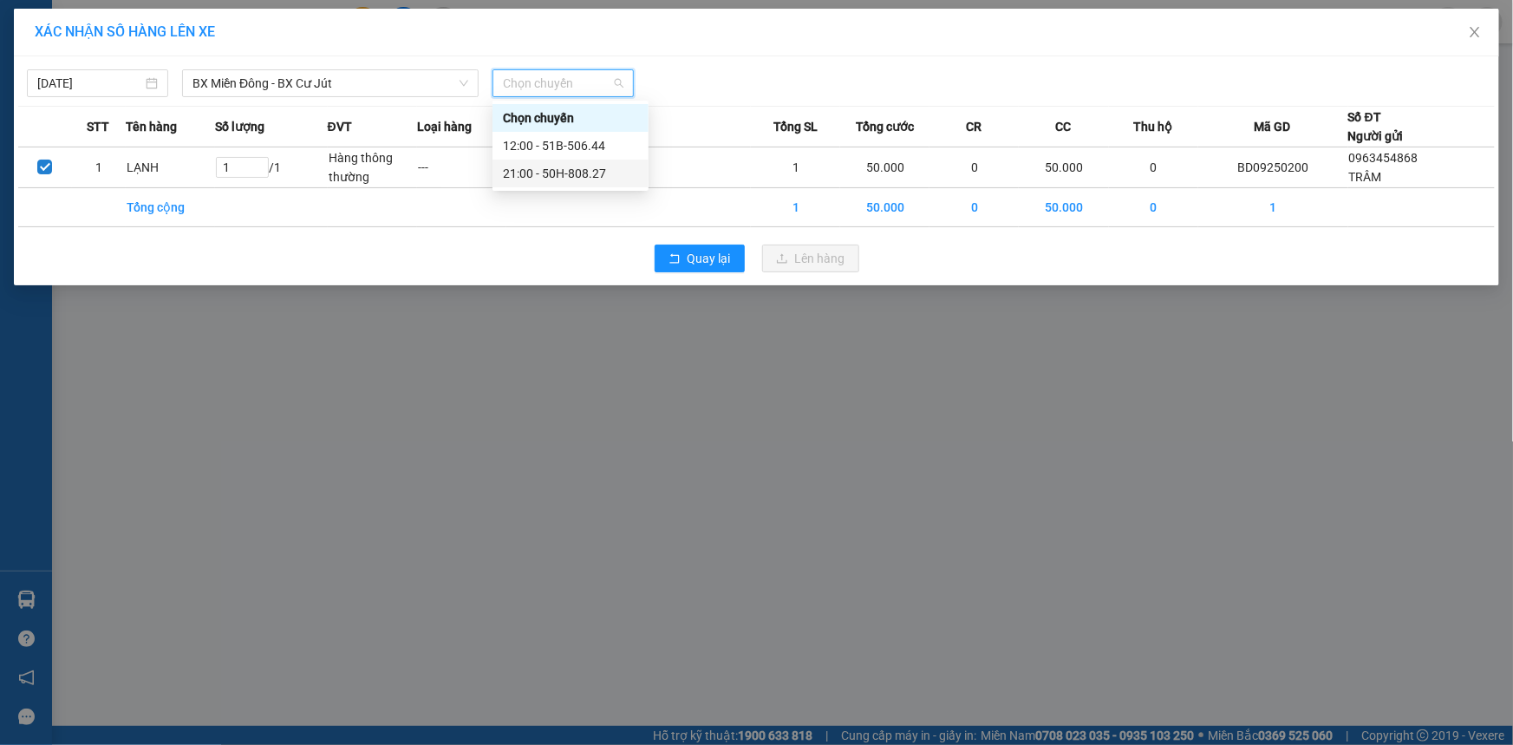
click at [598, 171] on div "21:00 - 50H-808.27" at bounding box center [570, 173] width 135 height 19
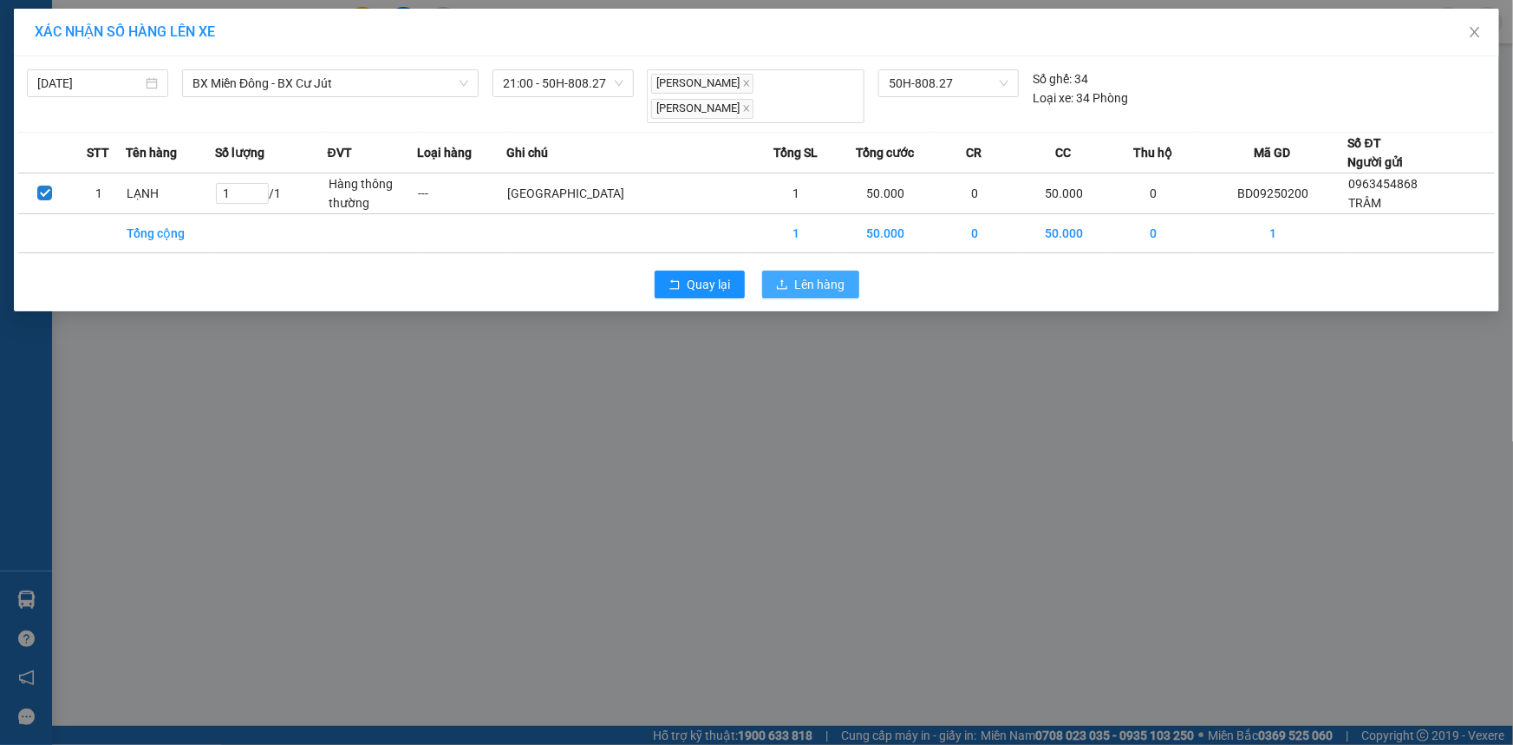
click at [799, 275] on span "Lên hàng" at bounding box center [820, 284] width 50 height 19
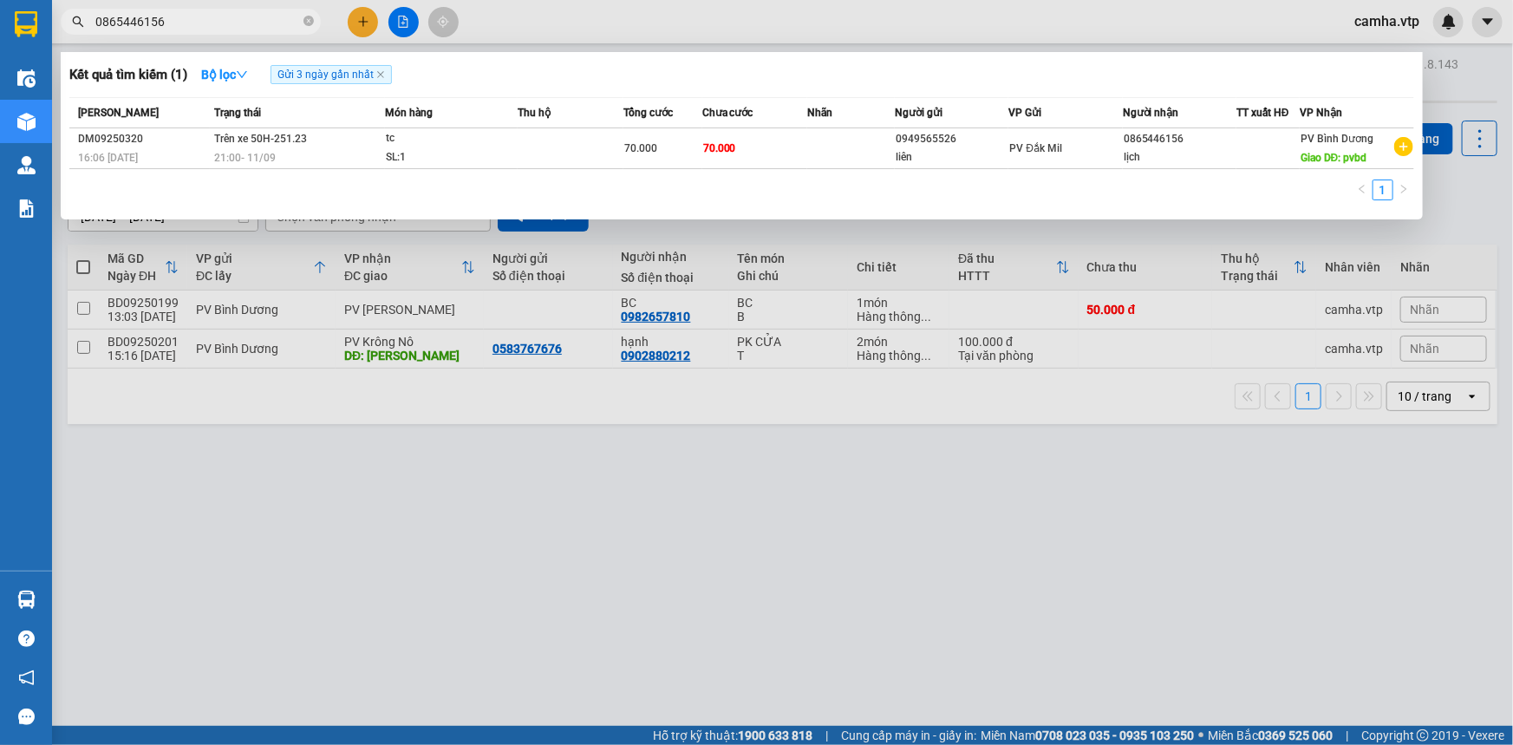
click at [203, 23] on input "0865446156" at bounding box center [197, 21] width 205 height 19
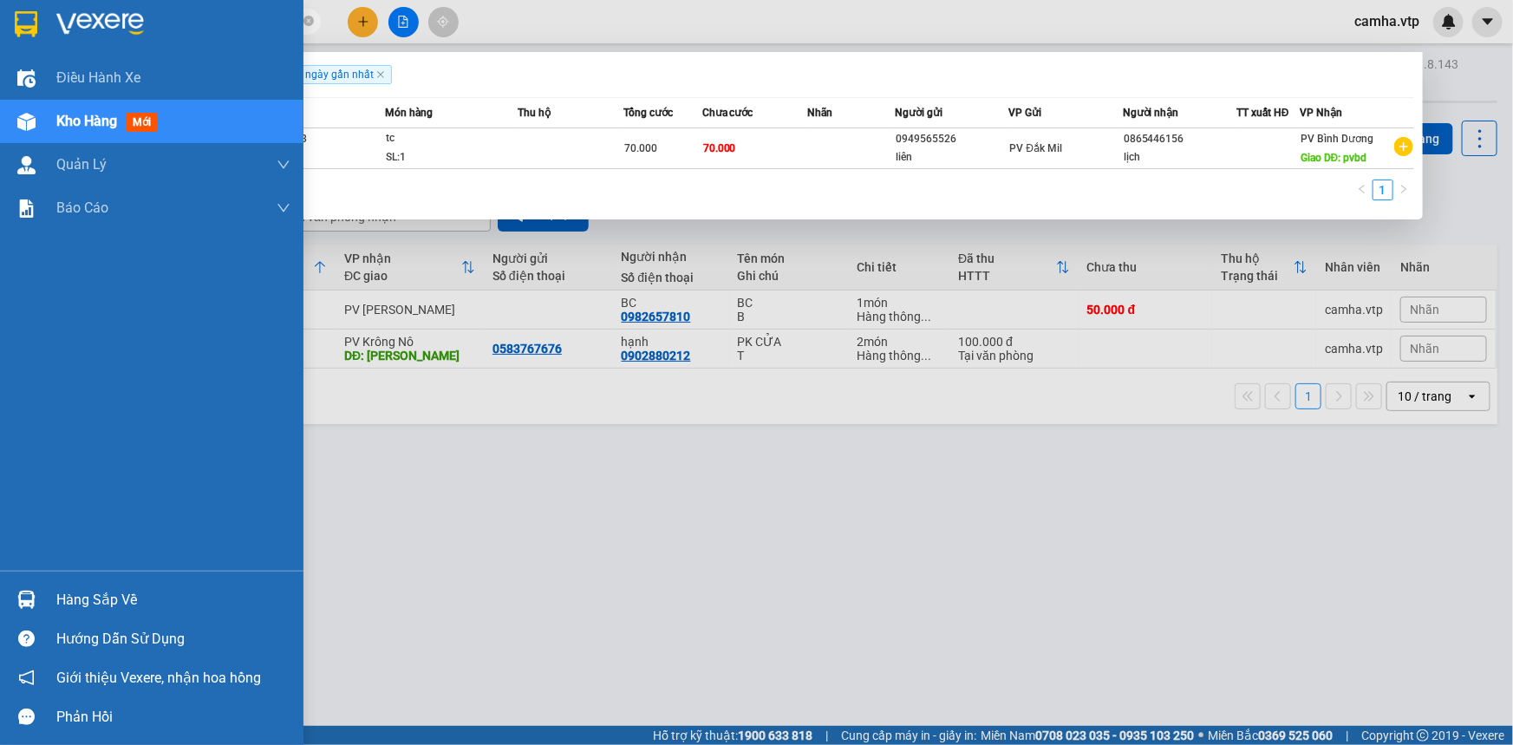
drag, startPoint x: 220, startPoint y: 25, endPoint x: 0, endPoint y: 42, distance: 220.9
click at [0, 42] on section "Kết quả tìm kiếm ( 1 ) Bộ lọc Gửi 3 ngày gần nhất Mã ĐH Trạng thái Món hàng Thu…" at bounding box center [756, 372] width 1513 height 745
